Goal: Connect with others: Connect with others

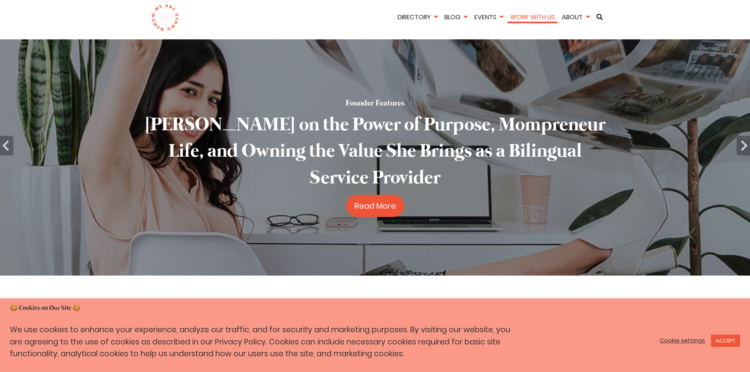
click at [539, 19] on link "Work With Us" at bounding box center [532, 17] width 50 height 9
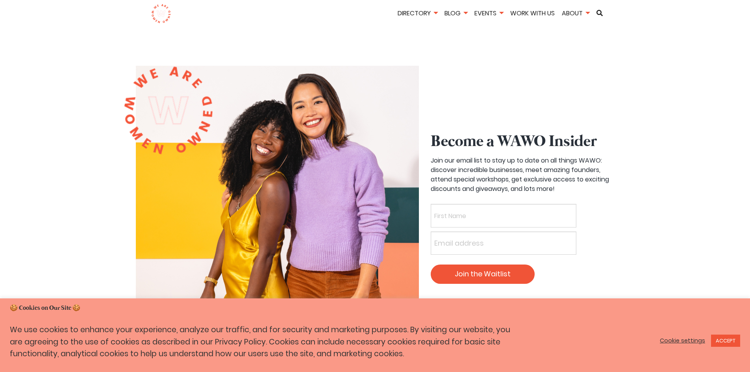
scroll to position [2230, 0]
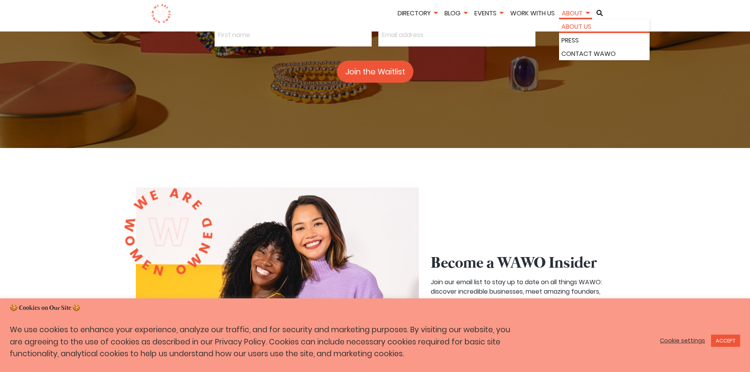
click at [569, 21] on li "About Us" at bounding box center [604, 26] width 91 height 14
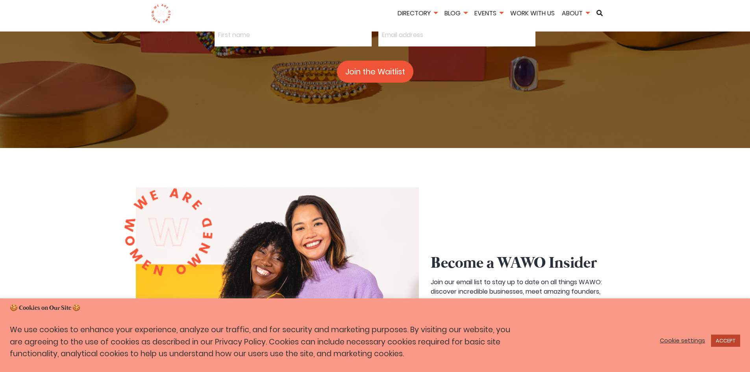
click at [724, 340] on link "ACCEPT" at bounding box center [725, 341] width 29 height 12
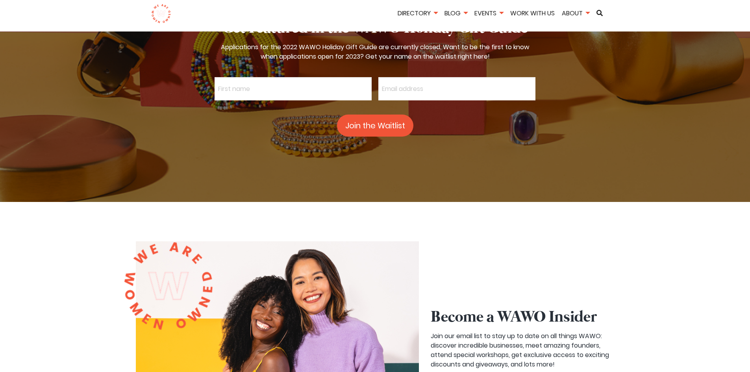
scroll to position [2151, 0]
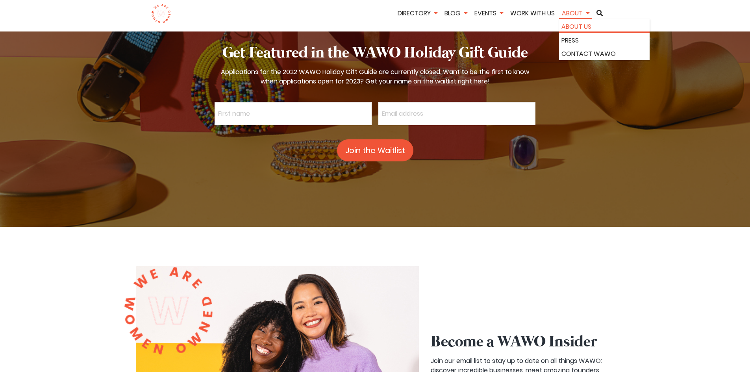
click at [573, 26] on link "About Us" at bounding box center [604, 27] width 86 height 10
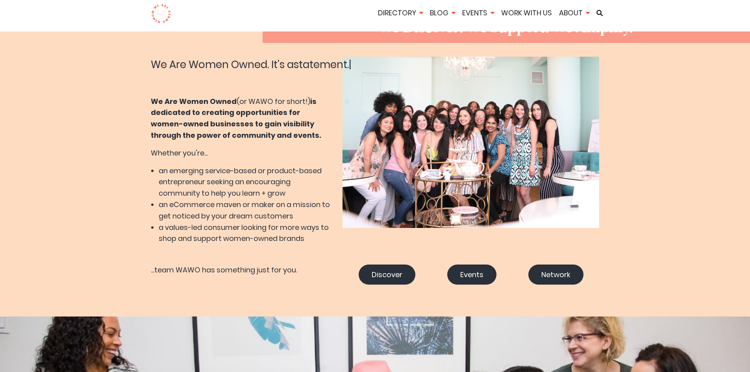
scroll to position [354, 0]
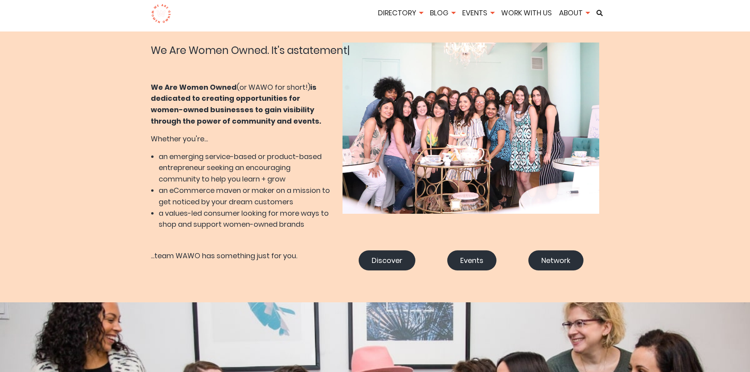
click at [564, 259] on link "Network" at bounding box center [555, 260] width 55 height 20
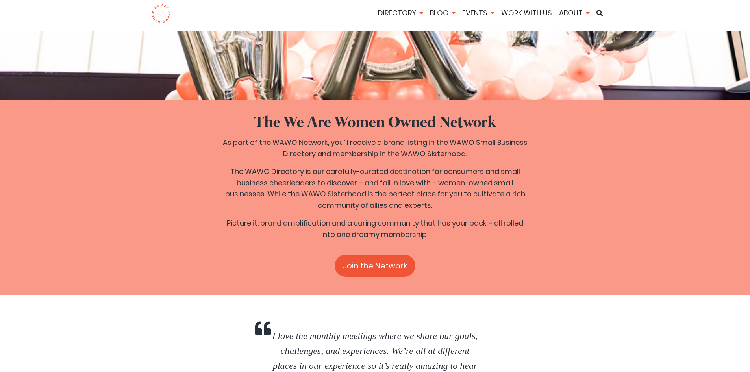
scroll to position [1685, 0]
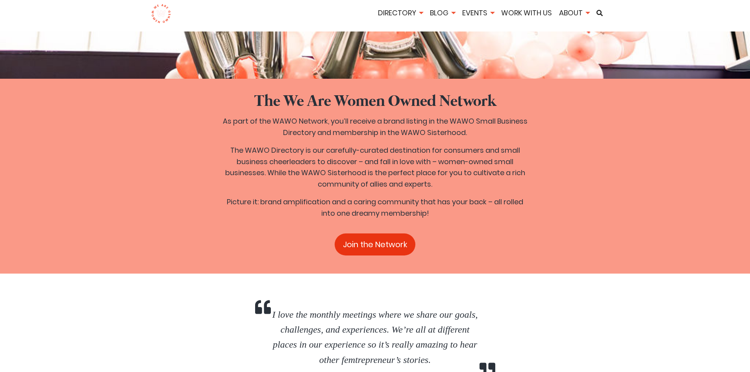
click at [361, 233] on link "Join the Network" at bounding box center [375, 244] width 81 height 22
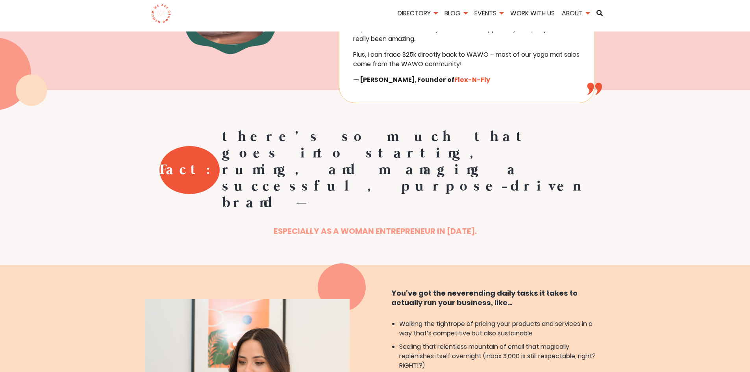
scroll to position [354, 0]
